Goal: Transaction & Acquisition: Purchase product/service

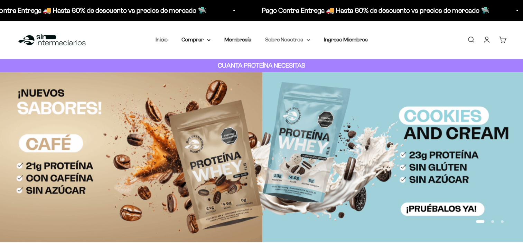
click at [300, 39] on summary "Sobre Nosotros" at bounding box center [287, 39] width 45 height 9
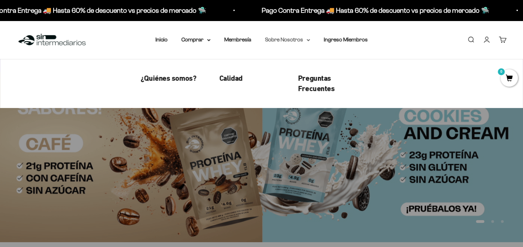
click at [300, 39] on summary "Sobre Nosotros" at bounding box center [287, 39] width 45 height 9
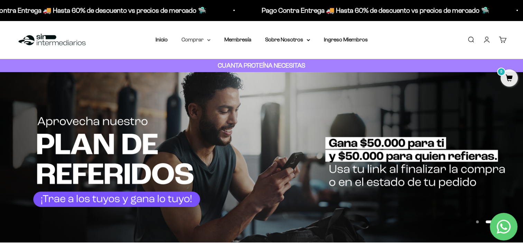
click at [208, 39] on icon at bounding box center [208, 40] width 3 height 2
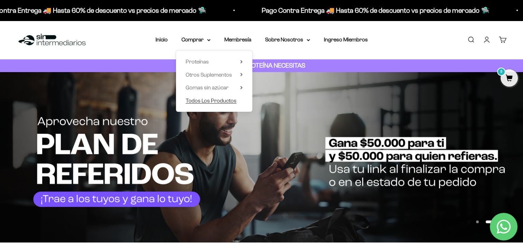
click at [221, 99] on span "Todos Los Productos" at bounding box center [210, 101] width 51 height 6
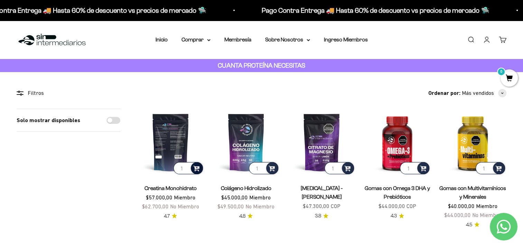
click at [196, 169] on span at bounding box center [196, 168] width 7 height 8
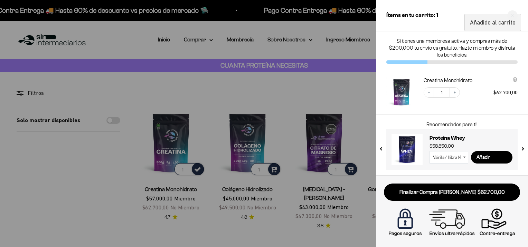
drag, startPoint x: 289, startPoint y: 120, endPoint x: 287, endPoint y: 123, distance: 4.0
click at [289, 119] on div at bounding box center [264, 123] width 528 height 247
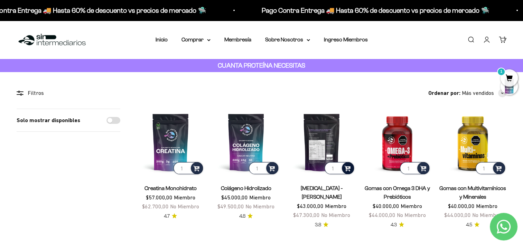
click at [346, 168] on span at bounding box center [347, 168] width 7 height 8
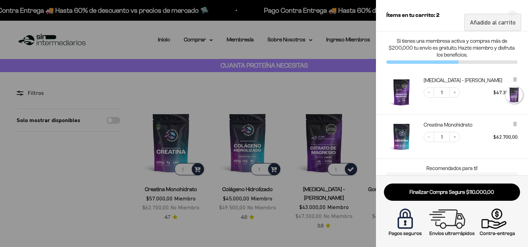
click at [327, 67] on div at bounding box center [264, 123] width 528 height 247
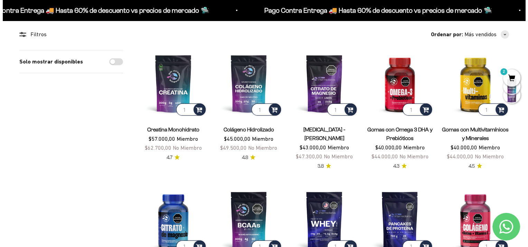
scroll to position [35, 0]
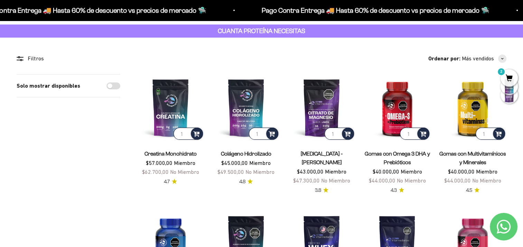
click at [513, 77] on span "2" at bounding box center [508, 77] width 17 height 17
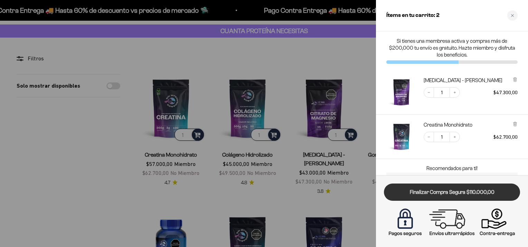
click at [482, 190] on link "Finalizar Compra Segura $110.000,00" at bounding box center [452, 193] width 136 height 18
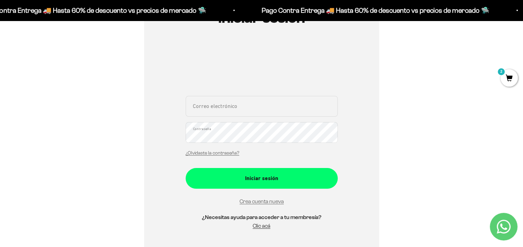
scroll to position [104, 0]
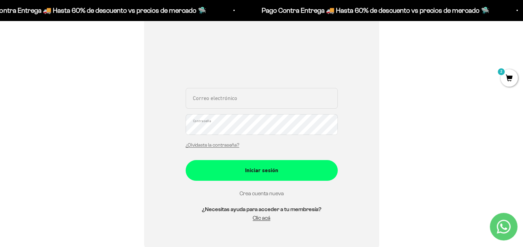
click at [263, 195] on link "Crea cuenta nueva" at bounding box center [261, 194] width 44 height 6
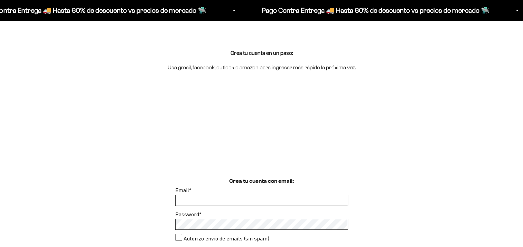
scroll to position [104, 0]
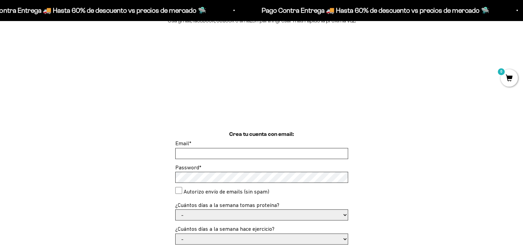
click at [221, 150] on input "Email *" at bounding box center [261, 154] width 172 height 10
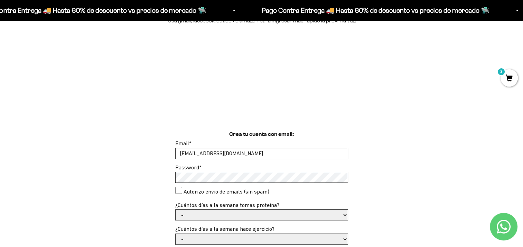
type input "sebastian.valencia1508@gmail.com"
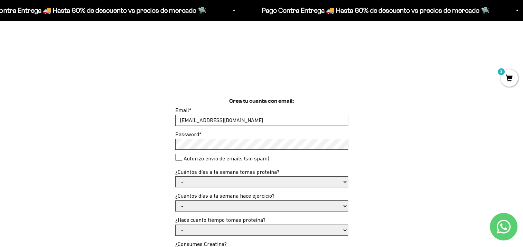
scroll to position [173, 0]
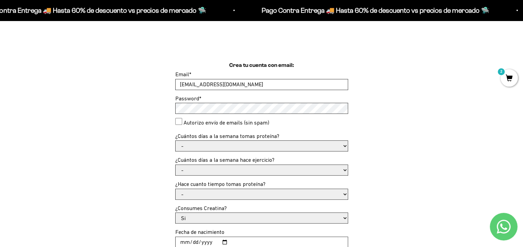
click at [177, 123] on consent"] "Autorizo envío de emails (sin spam)" at bounding box center [178, 121] width 7 height 7
checkbox consent"] "false"
click at [376, 119] on div "Crea tu cuenta con email: Email * sebastian.valencia1508@gmail.com Password * A…" at bounding box center [261, 191] width 489 height 260
click at [491, 141] on div "Crea tu cuenta con email: Email * sebastian.valencia1508@gmail.com Password * A…" at bounding box center [261, 191] width 489 height 260
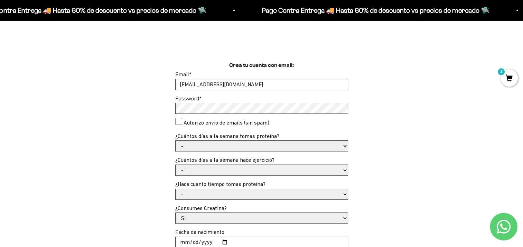
click at [233, 142] on select "- 1 o 2 3 a 5 6 o 7" at bounding box center [261, 146] width 172 height 10
click at [232, 144] on select "- 1 o 2 3 a 5 6 o 7" at bounding box center [261, 146] width 172 height 10
select select "6 o 7"
click at [175, 141] on select "- 1 o 2 3 a 5 6 o 7" at bounding box center [261, 146] width 172 height 10
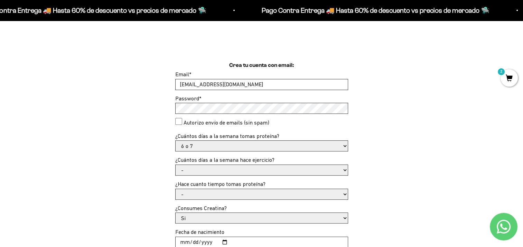
click at [221, 169] on select "- No hago 1 a 2 días 3 a 5 días 6 o 7 días" at bounding box center [261, 170] width 172 height 10
click at [221, 171] on select "- No hago 1 a 2 días 3 a 5 días 6 o 7 días" at bounding box center [261, 170] width 172 height 10
click at [220, 172] on select "- No hago 1 a 2 días 3 a 5 días 6 o 7 días" at bounding box center [261, 170] width 172 height 10
click at [213, 171] on select "- No hago 1 a 2 días 3 a 5 días 6 o 7 días" at bounding box center [261, 170] width 172 height 10
click at [216, 170] on select "- No hago 1 a 2 días 3 a 5 días 6 o 7 días" at bounding box center [261, 170] width 172 height 10
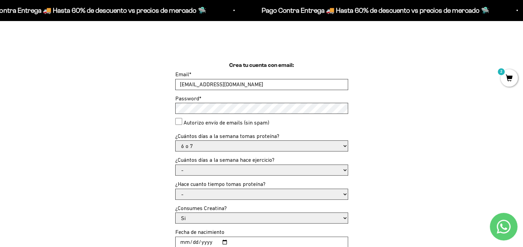
click at [212, 169] on select "- No hago 1 a 2 días 3 a 5 días 6 o 7 días" at bounding box center [261, 170] width 172 height 10
drag, startPoint x: 212, startPoint y: 169, endPoint x: 222, endPoint y: 167, distance: 9.8
click at [212, 169] on select "- No hago 1 a 2 días 3 a 5 días 6 o 7 días" at bounding box center [261, 170] width 172 height 10
click at [222, 167] on select "- No hago 1 a 2 días 3 a 5 días 6 o 7 días" at bounding box center [261, 170] width 172 height 10
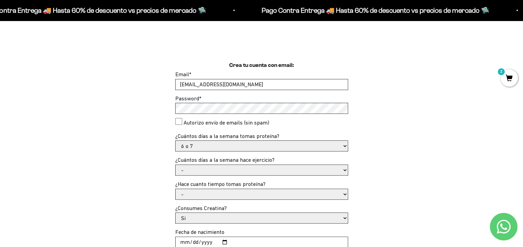
select select "6 o 7 días"
click at [175, 165] on select "- No hago 1 a 2 días 3 a 5 días 6 o 7 días" at bounding box center [261, 170] width 172 height 10
click at [204, 194] on select "- Apenas estoy empezando Menos de 6 meses Más de 6 meses Hace más de un año" at bounding box center [261, 194] width 172 height 10
click at [377, 175] on div "Crea tu cuenta con email: Email * sebastian.valencia1508@gmail.com Password * A…" at bounding box center [261, 191] width 489 height 260
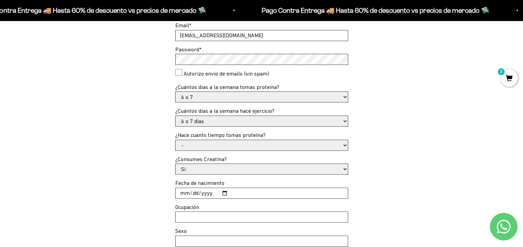
scroll to position [242, 0]
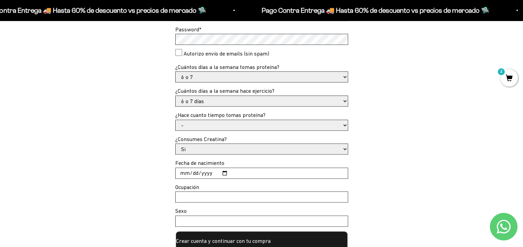
click at [217, 128] on select "- Apenas estoy empezando Menos de 6 meses Más de 6 meses Hace más de un año" at bounding box center [261, 125] width 172 height 10
select select "Más de 6 meses"
click at [175, 120] on select "- Apenas estoy empezando Menos de 6 meses Más de 6 meses Hace más de un año" at bounding box center [261, 125] width 172 height 10
click at [181, 171] on input "Fecha de nacimiento" at bounding box center [261, 173] width 172 height 10
type input "1998-07-02"
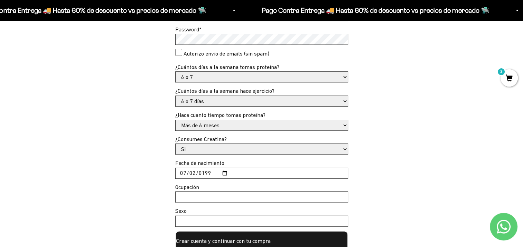
click at [217, 197] on input "Ocupación" at bounding box center [261, 197] width 172 height 10
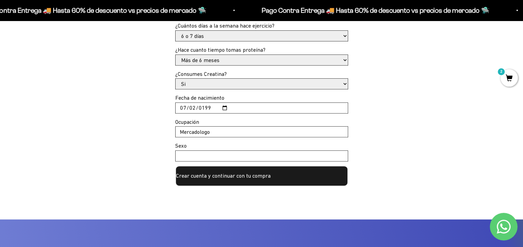
scroll to position [311, 0]
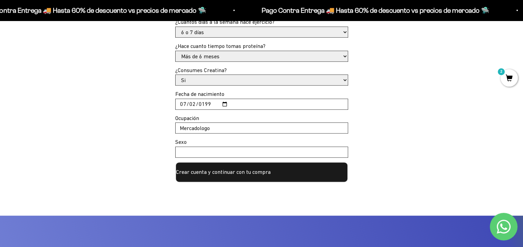
type input "Mercadologo"
click at [209, 147] on div at bounding box center [261, 152] width 173 height 11
click at [207, 151] on input "Sexo" at bounding box center [261, 152] width 172 height 10
type input "Masculino"
click at [257, 169] on button "Crear cuenta y continuar con tu compra" at bounding box center [261, 172] width 173 height 21
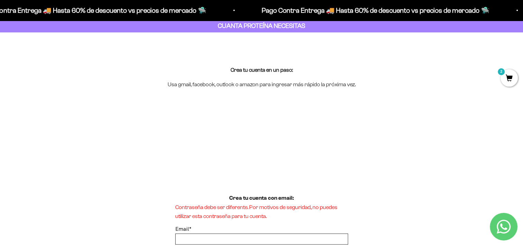
scroll to position [35, 0]
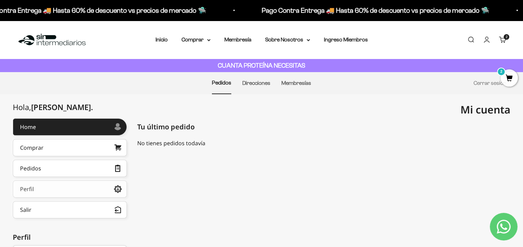
click at [67, 188] on link "Perfil" at bounding box center [70, 189] width 114 height 17
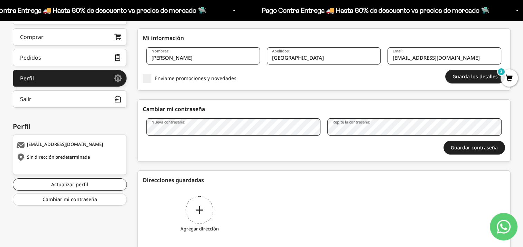
scroll to position [136, 0]
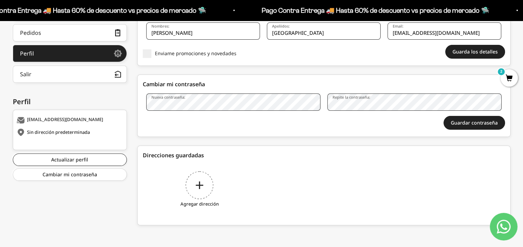
click at [197, 189] on div "Agregar dirección" at bounding box center [200, 191] width 114 height 52
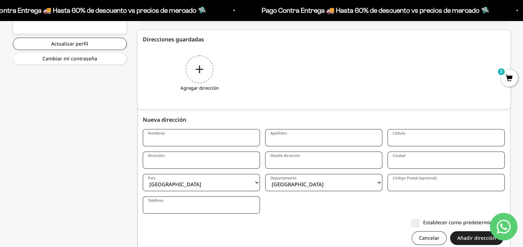
scroll to position [277, 0]
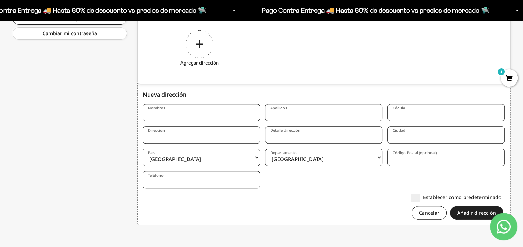
click at [178, 112] on input "Nombres" at bounding box center [201, 112] width 117 height 17
type input "[PERSON_NAME]"
type input "Valencia Velasco"
type input "1144102907"
type input "Calle 6A #47-119"
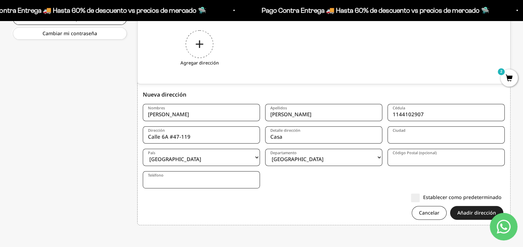
type input "Casa"
type input "Cali"
click at [317, 155] on select "Amazonas Antioquia Arauca Atlántico Bogotá Bolívar Boyacá Caldas Caquetá Casana…" at bounding box center [323, 157] width 117 height 17
select select "Valle del Cauca"
click at [265, 149] on select "Amazonas Antioquia Arauca Atlántico Bogotá Bolívar Boyacá Caldas Caquetá Casana…" at bounding box center [323, 157] width 117 height 17
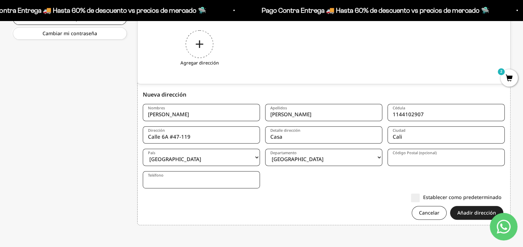
click at [431, 160] on input "Código Postal (opcional)" at bounding box center [445, 157] width 117 height 17
click at [416, 156] on input "Código Postal (opcional)" at bounding box center [445, 157] width 117 height 17
paste input "760033"
type input "760033"
click at [181, 182] on input "Teléfono" at bounding box center [201, 179] width 117 height 17
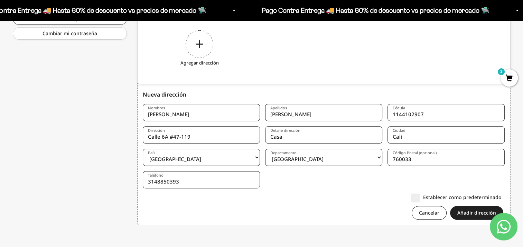
type input "3148850393"
click at [418, 198] on label "Establecer como predeterminado" at bounding box center [456, 197] width 90 height 7
click at [501, 197] on input "Establecer como predeterminado" at bounding box center [501, 197] width 0 height 0
click at [481, 214] on button "Añadir dirección" at bounding box center [476, 213] width 53 height 14
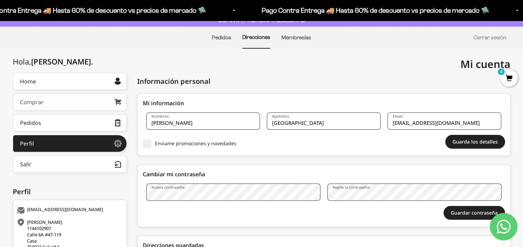
scroll to position [42, 0]
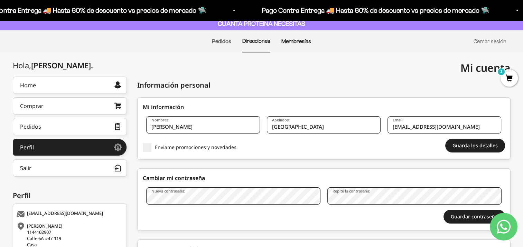
click at [298, 41] on link "Membresías" at bounding box center [296, 41] width 30 height 6
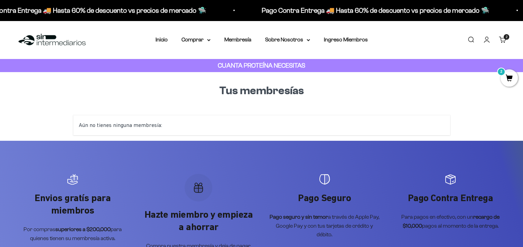
click at [180, 122] on div "Aún no tienes ninguna membresía:" at bounding box center [261, 125] width 376 height 20
click at [195, 41] on summary "Comprar" at bounding box center [195, 39] width 29 height 9
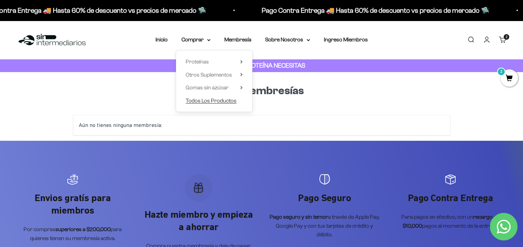
click at [210, 101] on span "Todos Los Productos" at bounding box center [210, 101] width 51 height 6
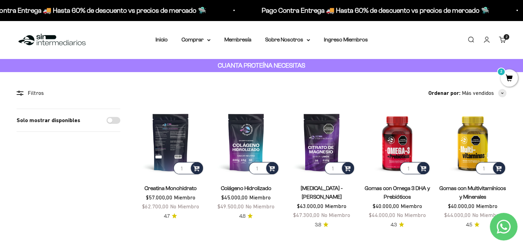
click at [165, 133] on img at bounding box center [170, 142] width 67 height 67
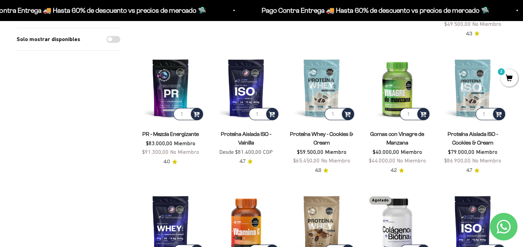
scroll to position [518, 0]
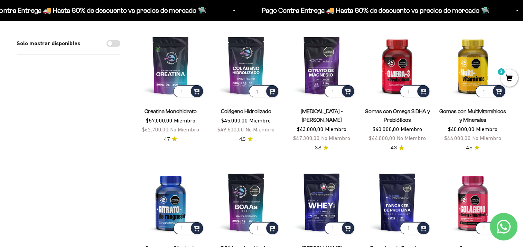
scroll to position [0, 0]
